Goal: Check status: Check status

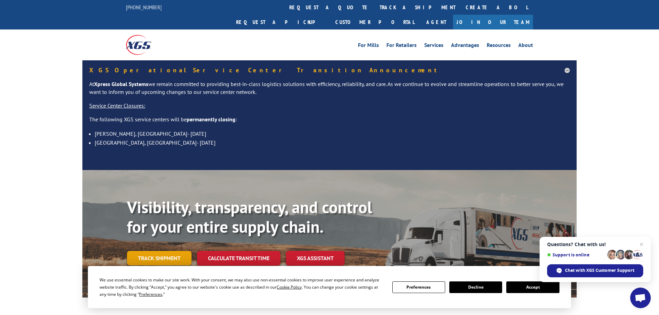
click at [168, 251] on link "Track shipment" at bounding box center [159, 258] width 64 height 14
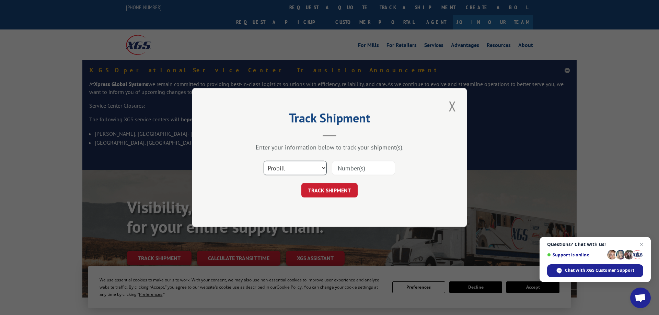
click at [263, 161] on select "Select category... Probill BOL PO" at bounding box center [294, 168] width 63 height 14
click at [352, 170] on input at bounding box center [363, 168] width 63 height 14
click at [263, 161] on select "Select category... Probill BOL PO" at bounding box center [294, 168] width 63 height 14
select select "bol"
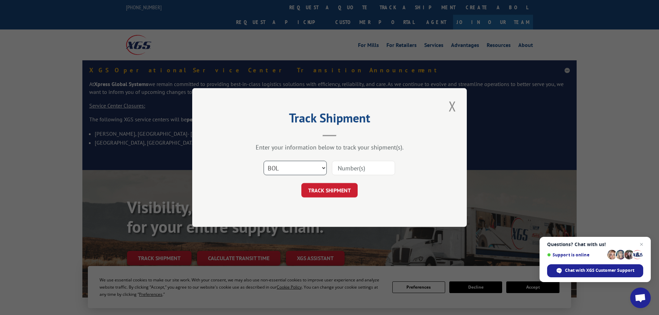
click option "BOL" at bounding box center [0, 0] width 0 height 0
click at [359, 166] on input at bounding box center [363, 168] width 63 height 14
type input "475847080990"
click at [336, 197] on button "TRACK SHIPMENT" at bounding box center [329, 190] width 56 height 14
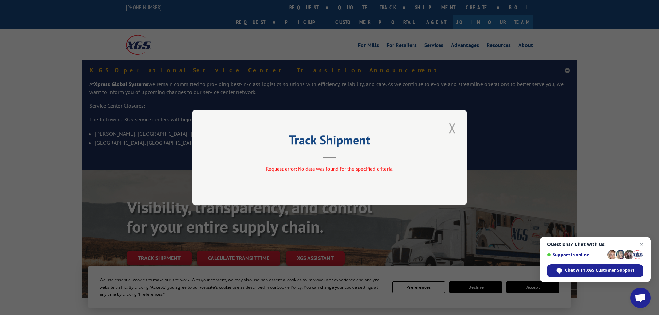
click at [455, 127] on button "Close modal" at bounding box center [452, 128] width 12 height 19
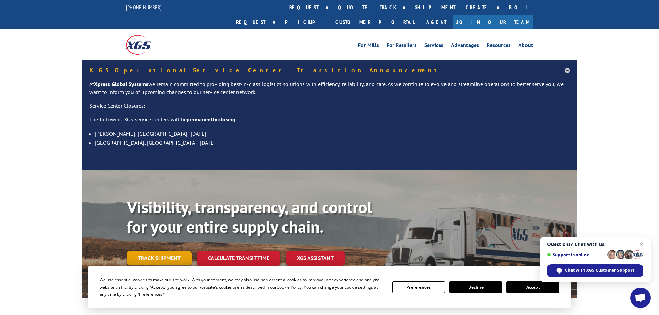
click at [133, 251] on link "Track shipment" at bounding box center [159, 258] width 64 height 14
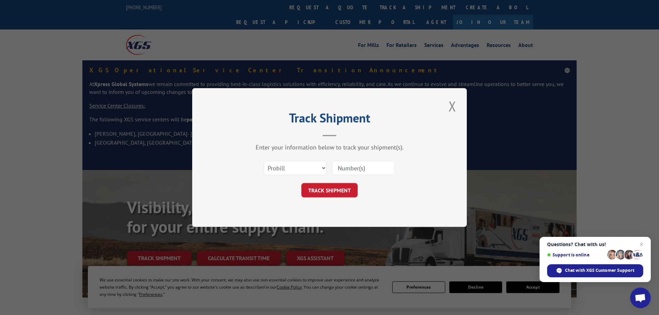
click at [328, 172] on div "Select category... Probill BOL PO" at bounding box center [329, 168] width 206 height 23
click at [358, 165] on input at bounding box center [363, 168] width 63 height 14
type input "475847080990"
click at [339, 187] on button "TRACK SHIPMENT" at bounding box center [329, 190] width 56 height 14
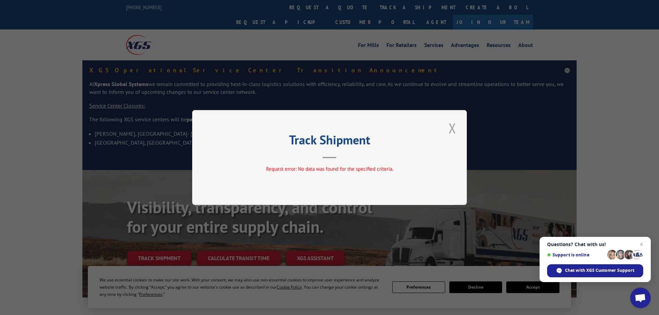
click at [451, 128] on button "Close modal" at bounding box center [452, 128] width 12 height 19
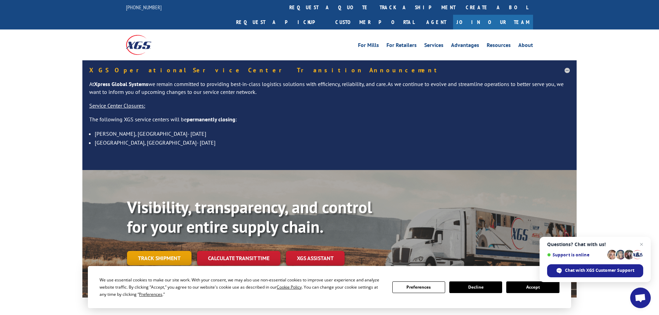
click at [153, 251] on link "Track shipment" at bounding box center [159, 258] width 64 height 14
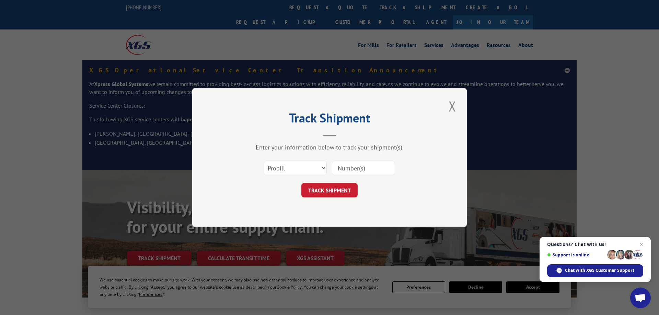
click at [305, 176] on div "Select category... Probill BOL PO" at bounding box center [295, 168] width 62 height 16
click at [263, 161] on select "Select category... Probill BOL PO" at bounding box center [294, 168] width 63 height 14
select select "po"
click option "PO" at bounding box center [0, 0] width 0 height 0
click at [361, 172] on input at bounding box center [363, 168] width 63 height 14
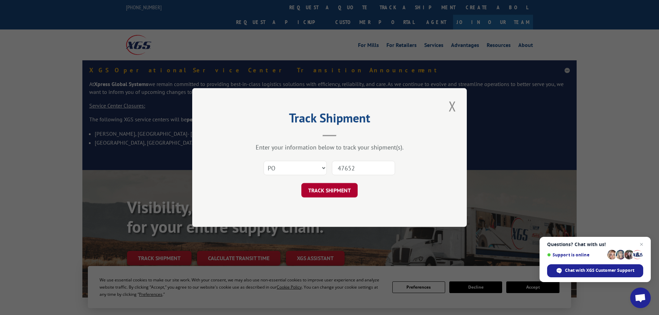
type input "47652"
click at [353, 194] on button "TRACK SHIPMENT" at bounding box center [329, 190] width 56 height 14
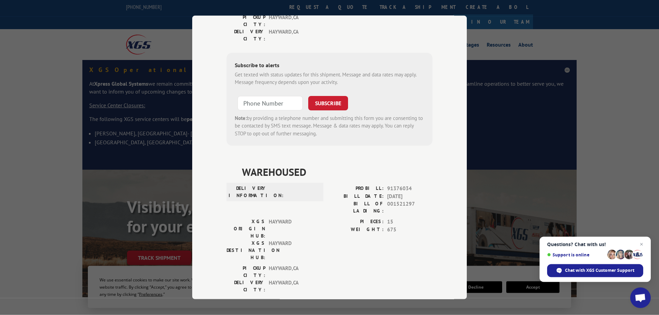
scroll to position [175, 0]
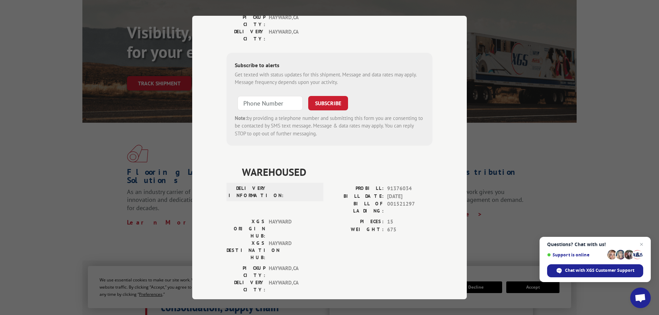
click at [562, 177] on div "Track Shipment DELIVERED DELIVERY INFORMATION: PROBILL: 10353986 BILL DATE: [DA…" at bounding box center [329, 157] width 659 height 315
click at [71, 160] on div "Track Shipment DELIVERED DELIVERY INFORMATION: PROBILL: 10353986 BILL DATE: [DA…" at bounding box center [329, 157] width 659 height 315
